Goal: Information Seeking & Learning: Learn about a topic

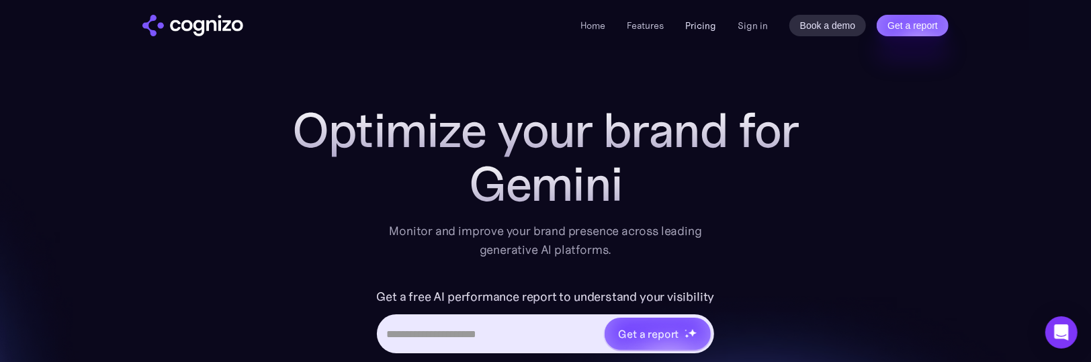
click at [711, 26] on link "Pricing" at bounding box center [700, 25] width 31 height 12
